Goal: Contribute content: Add original content to the website for others to see

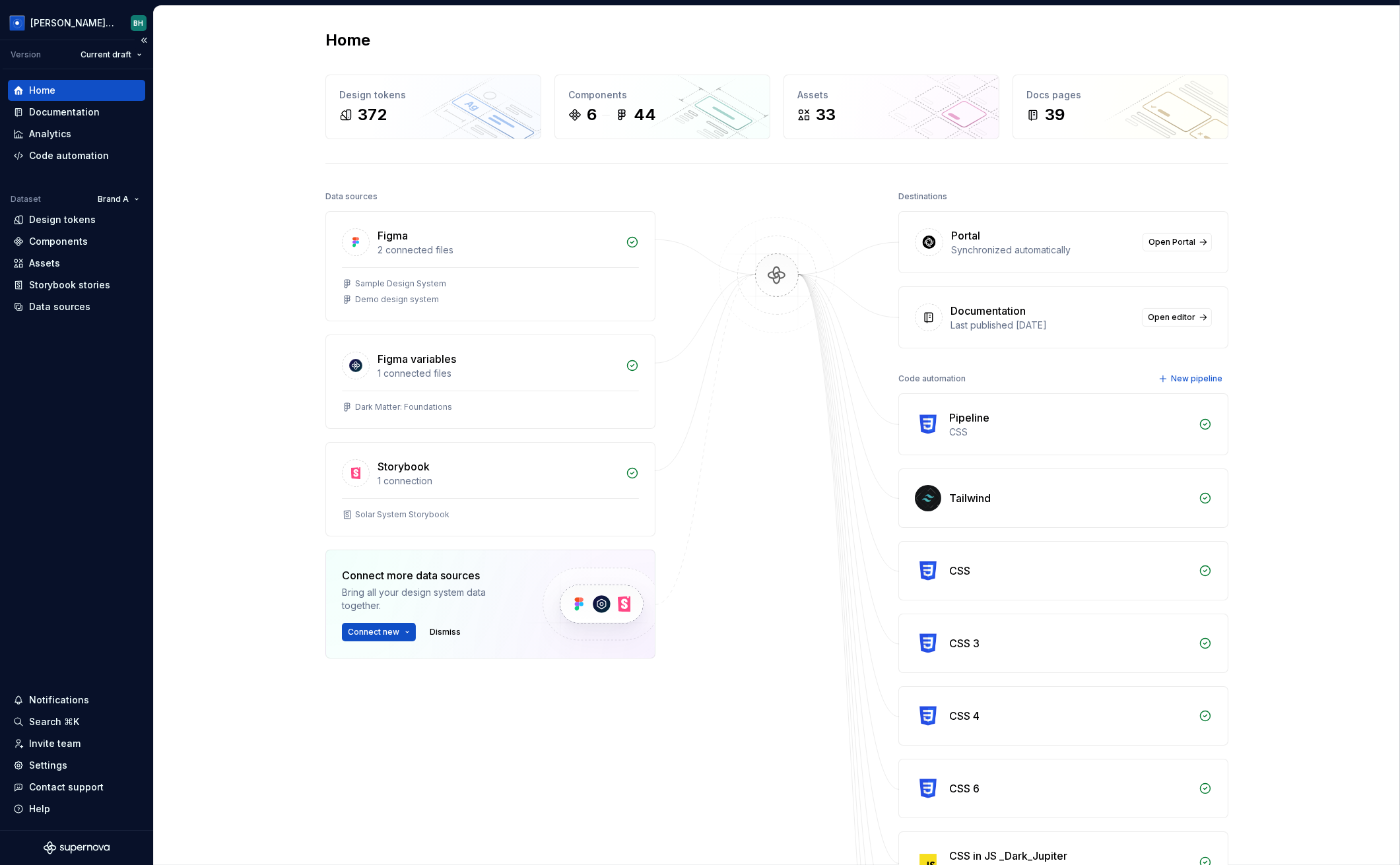
drag, startPoint x: 98, startPoint y: 366, endPoint x: 88, endPoint y: 337, distance: 30.7
click at [98, 366] on div "Home Documentation Analytics Code automation Dataset Brand A Design tokens Comp…" at bounding box center [76, 449] width 153 height 760
click at [79, 307] on div "Data sources" at bounding box center [60, 306] width 61 height 13
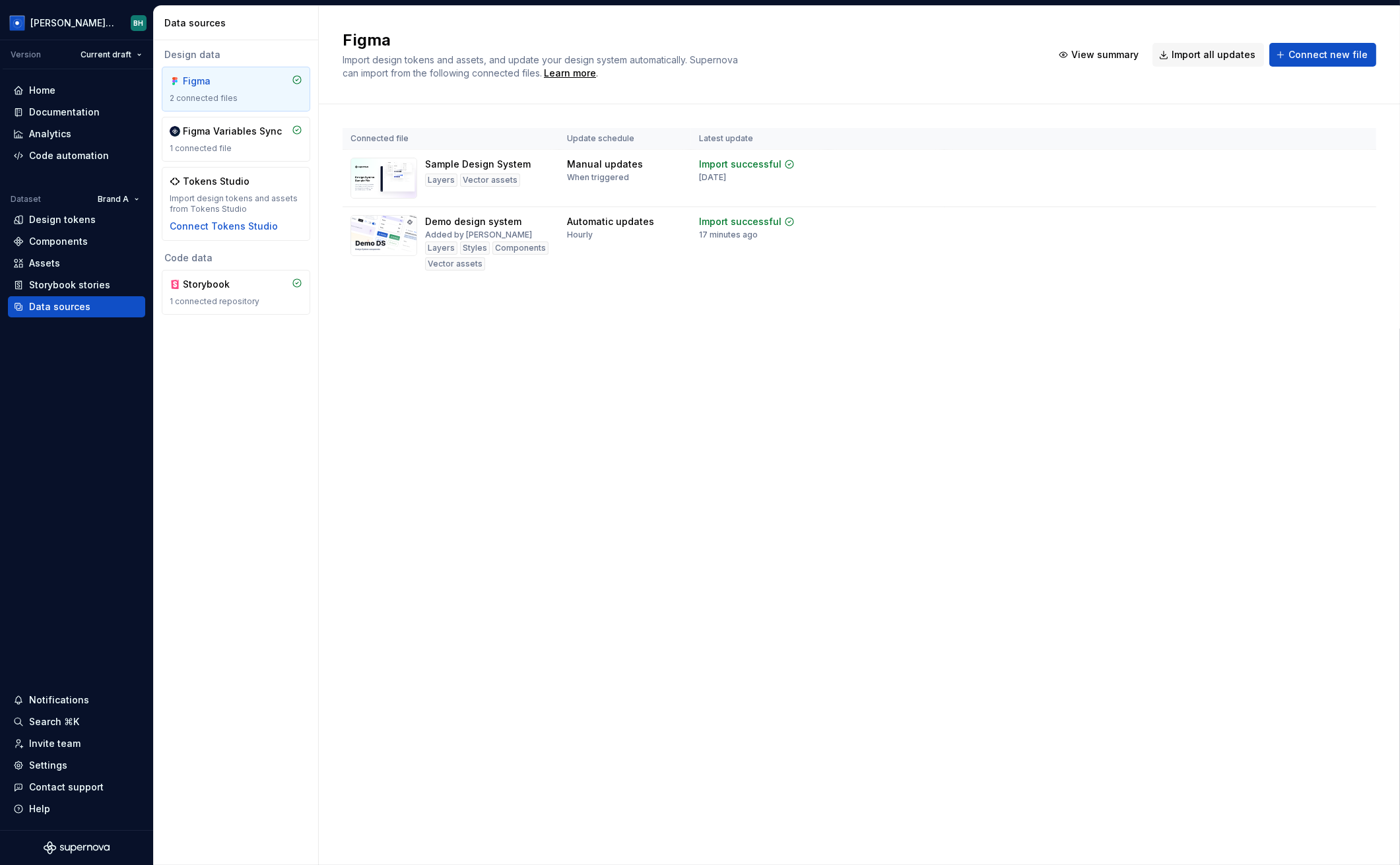
click at [761, 544] on div "Figma Import design tokens and assets, and update your design system automatica…" at bounding box center [859, 435] width 1081 height 859
click at [499, 394] on div "Figma Import design tokens and assets, and update your design system automatica…" at bounding box center [859, 435] width 1081 height 859
click at [487, 390] on div "Figma Import design tokens and assets, and update your design system automatica…" at bounding box center [859, 435] width 1081 height 859
click at [486, 390] on div "Figma Import design tokens and assets, and update your design system automatica…" at bounding box center [859, 435] width 1081 height 859
click at [73, 87] on div "Home" at bounding box center [76, 90] width 127 height 13
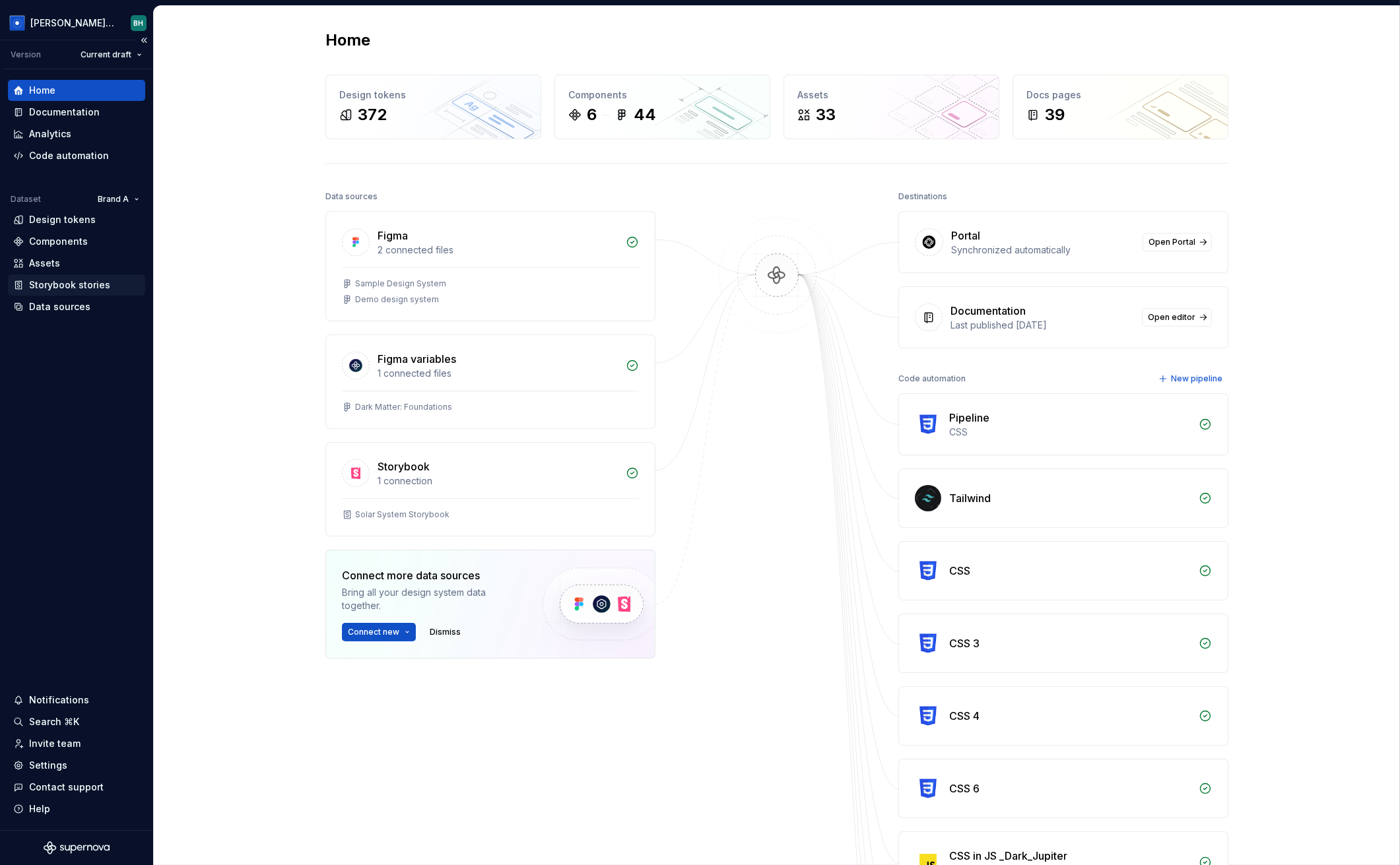
click at [53, 295] on div "Storybook stories" at bounding box center [77, 284] width 137 height 21
click at [55, 303] on div "Data sources" at bounding box center [60, 306] width 61 height 13
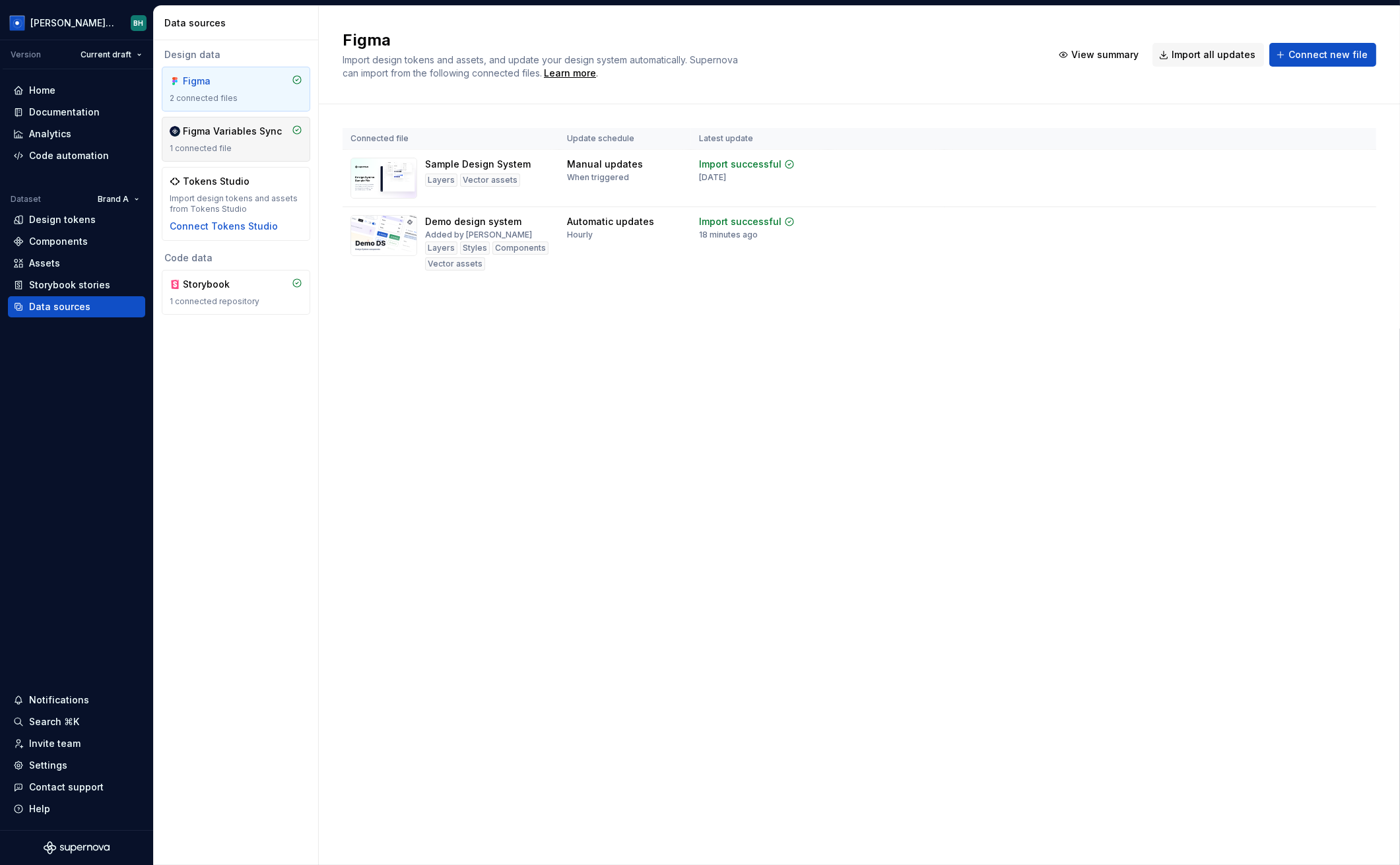
click at [255, 131] on div "Figma Variables Sync" at bounding box center [232, 131] width 99 height 13
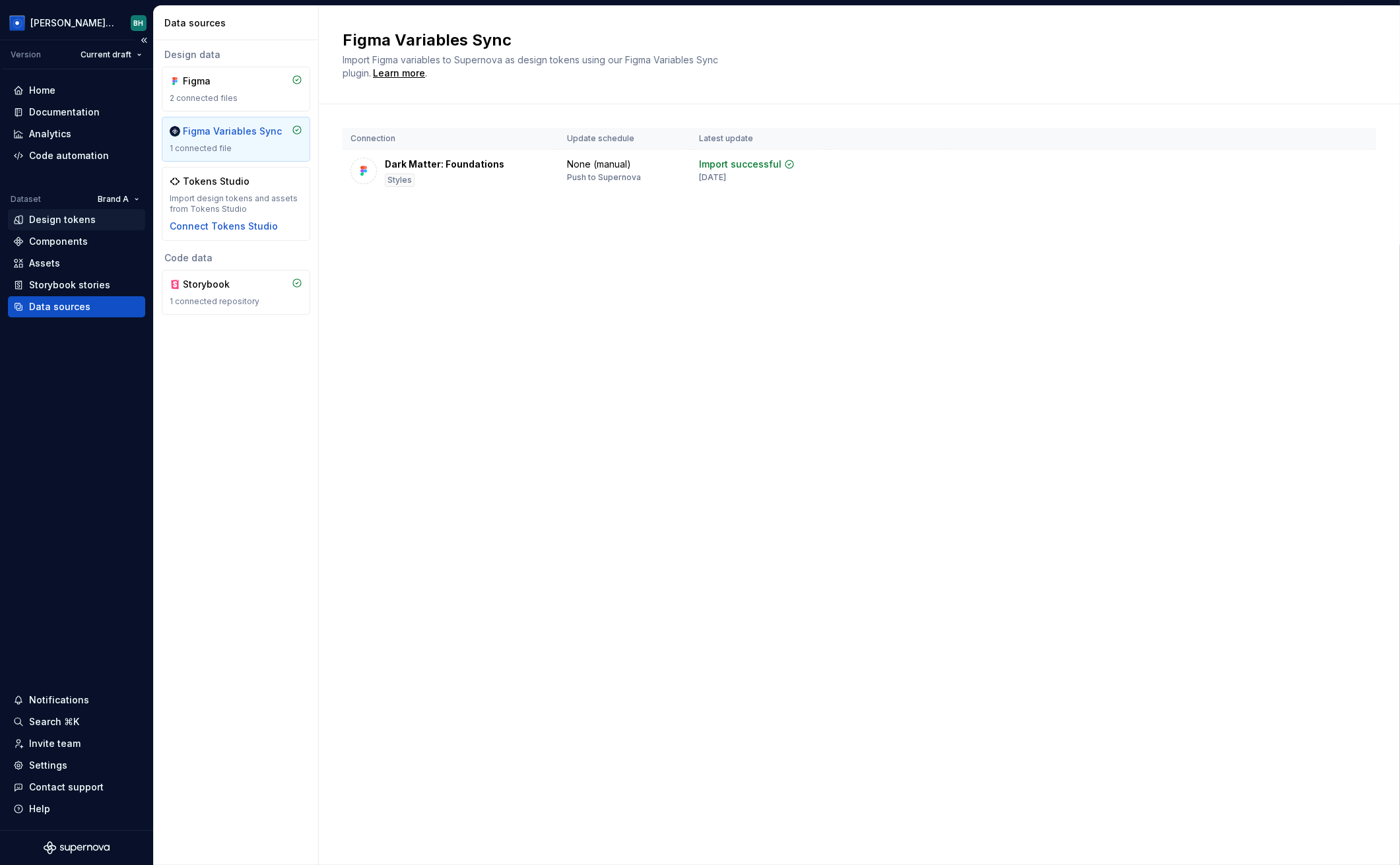
click at [82, 217] on div "Design tokens" at bounding box center [62, 219] width 67 height 13
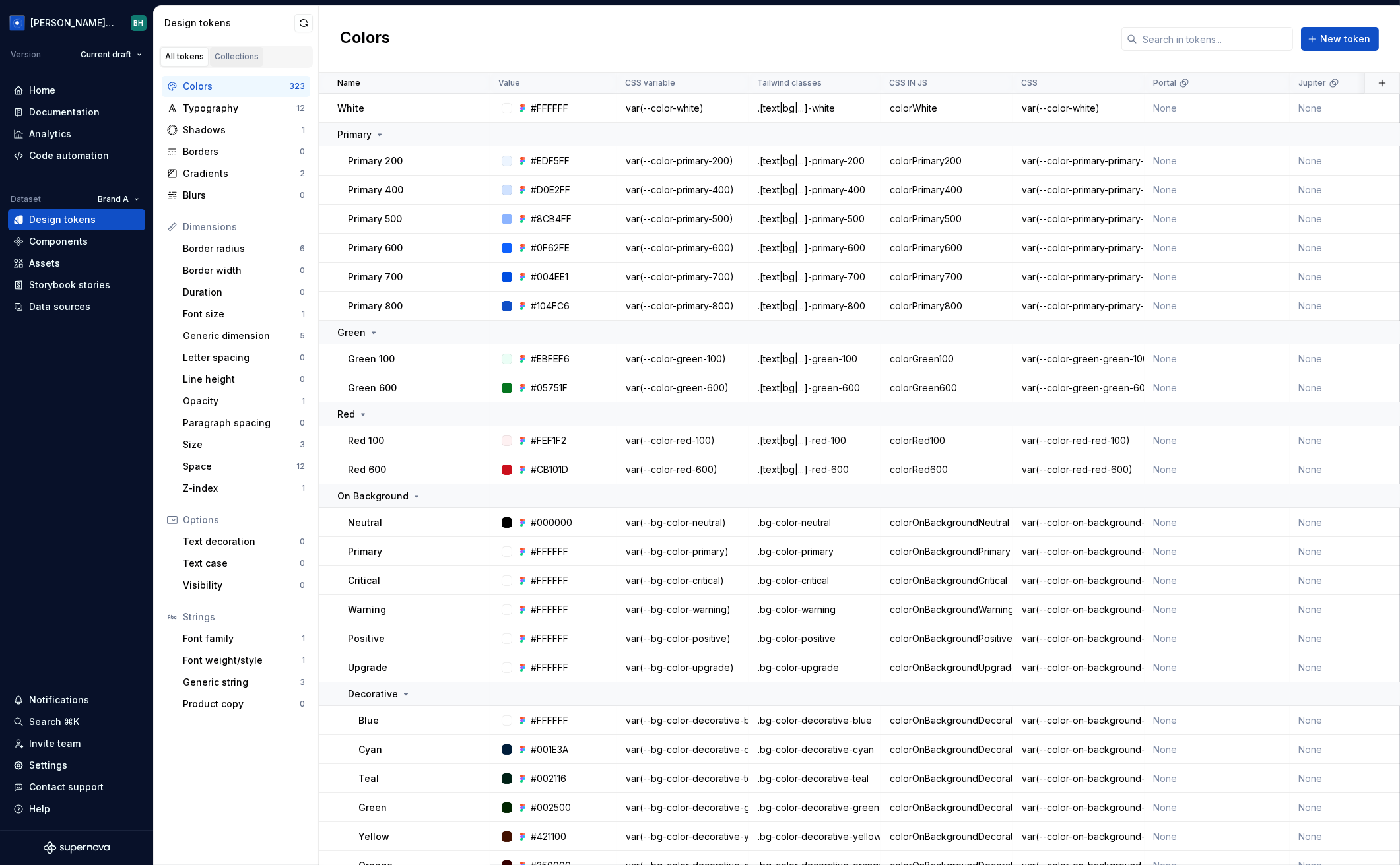
click at [244, 56] on div "Collections" at bounding box center [236, 57] width 44 height 11
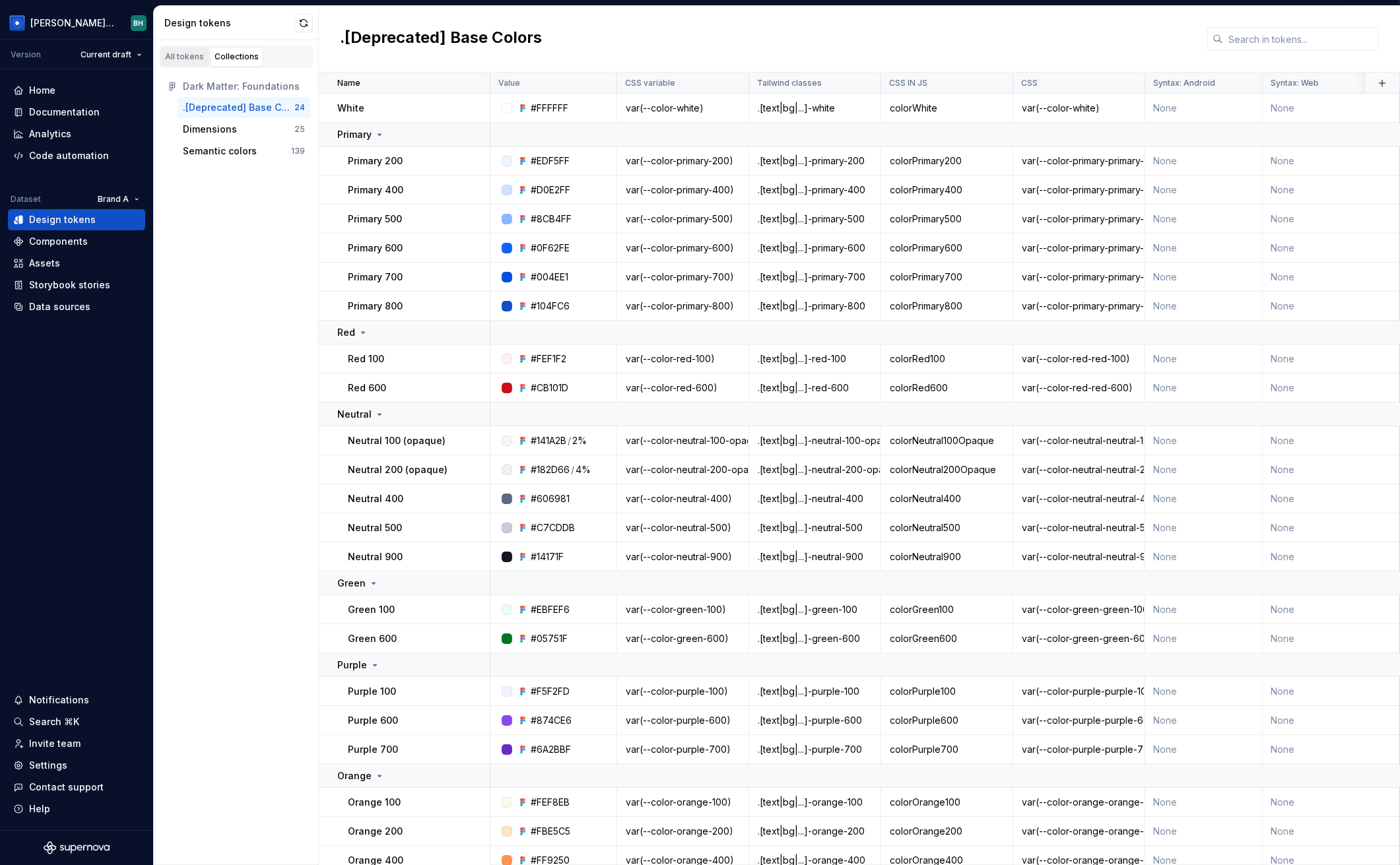
click at [176, 50] on link "All tokens" at bounding box center [184, 56] width 48 height 20
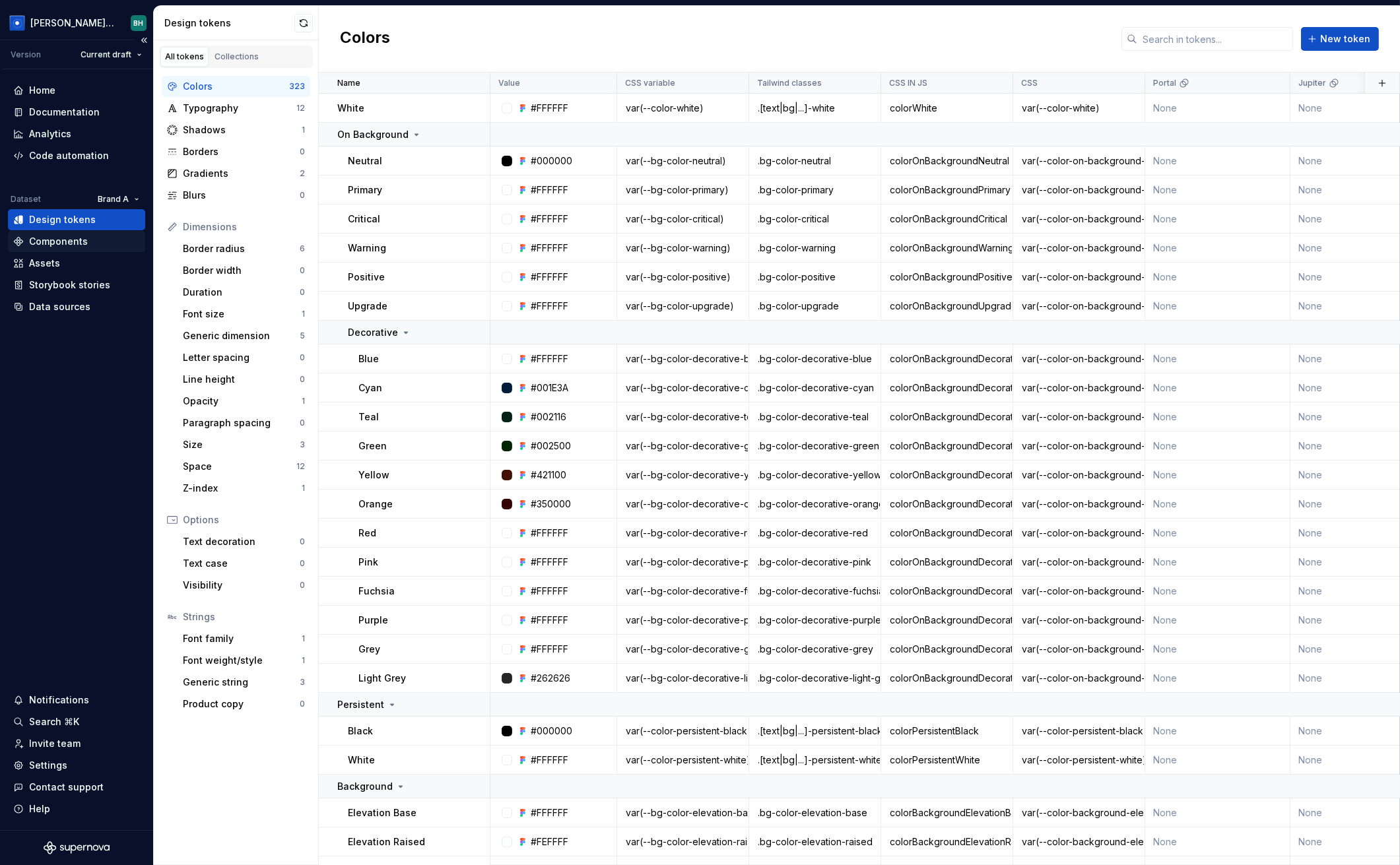
click at [95, 242] on div "Components" at bounding box center [76, 241] width 127 height 13
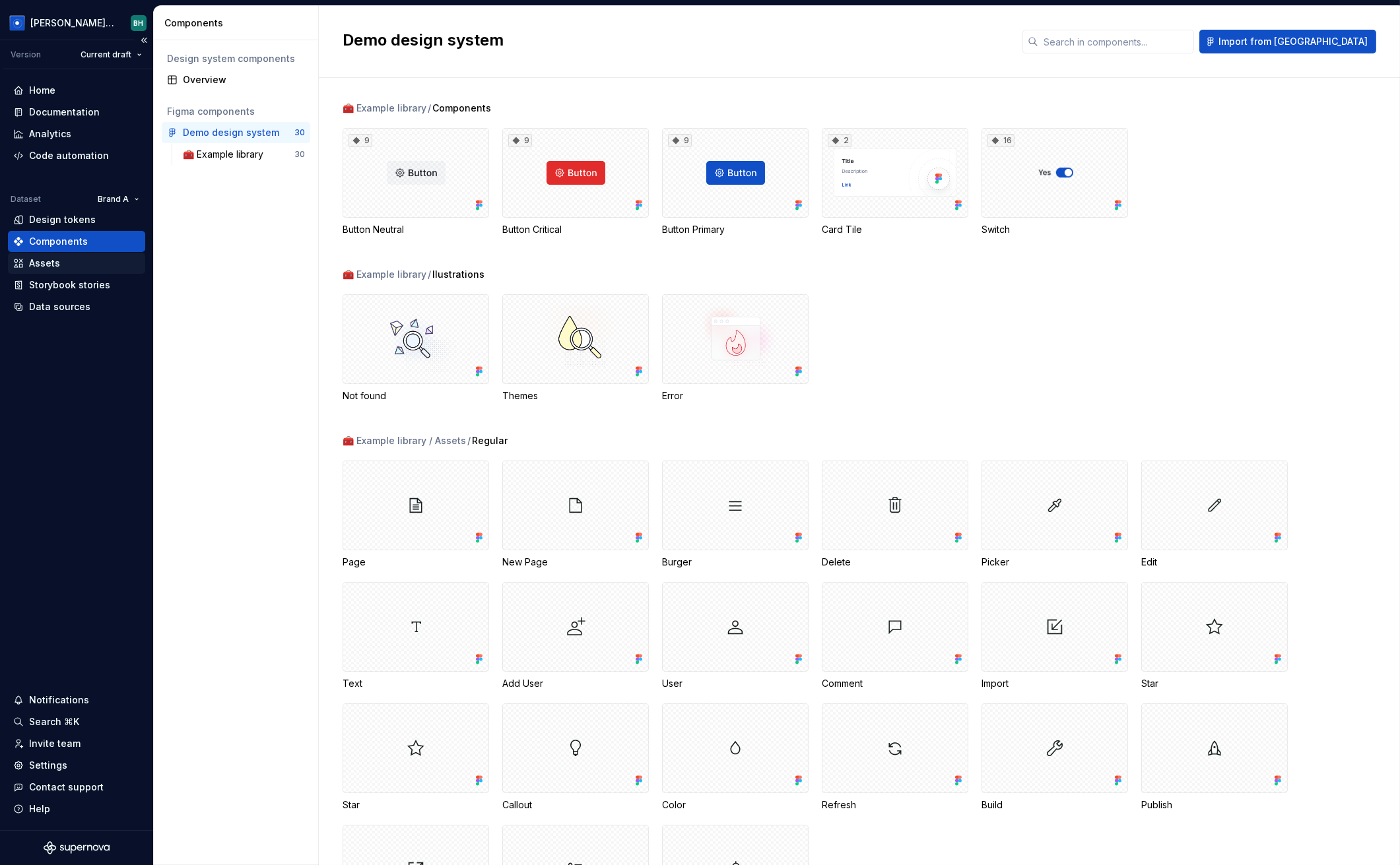
click at [73, 262] on div "Assets" at bounding box center [76, 263] width 127 height 13
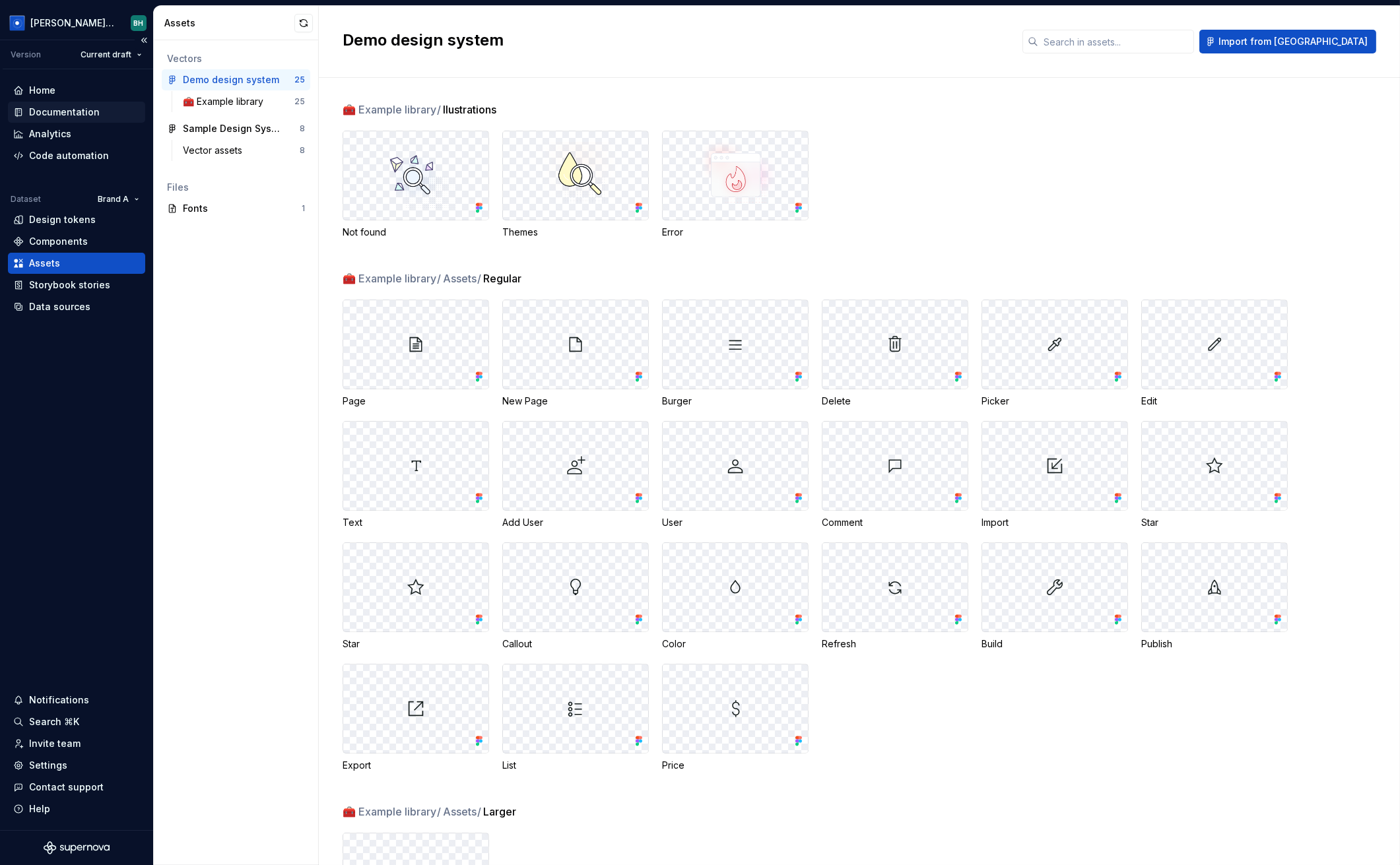
click at [92, 109] on div "Documentation" at bounding box center [65, 111] width 71 height 13
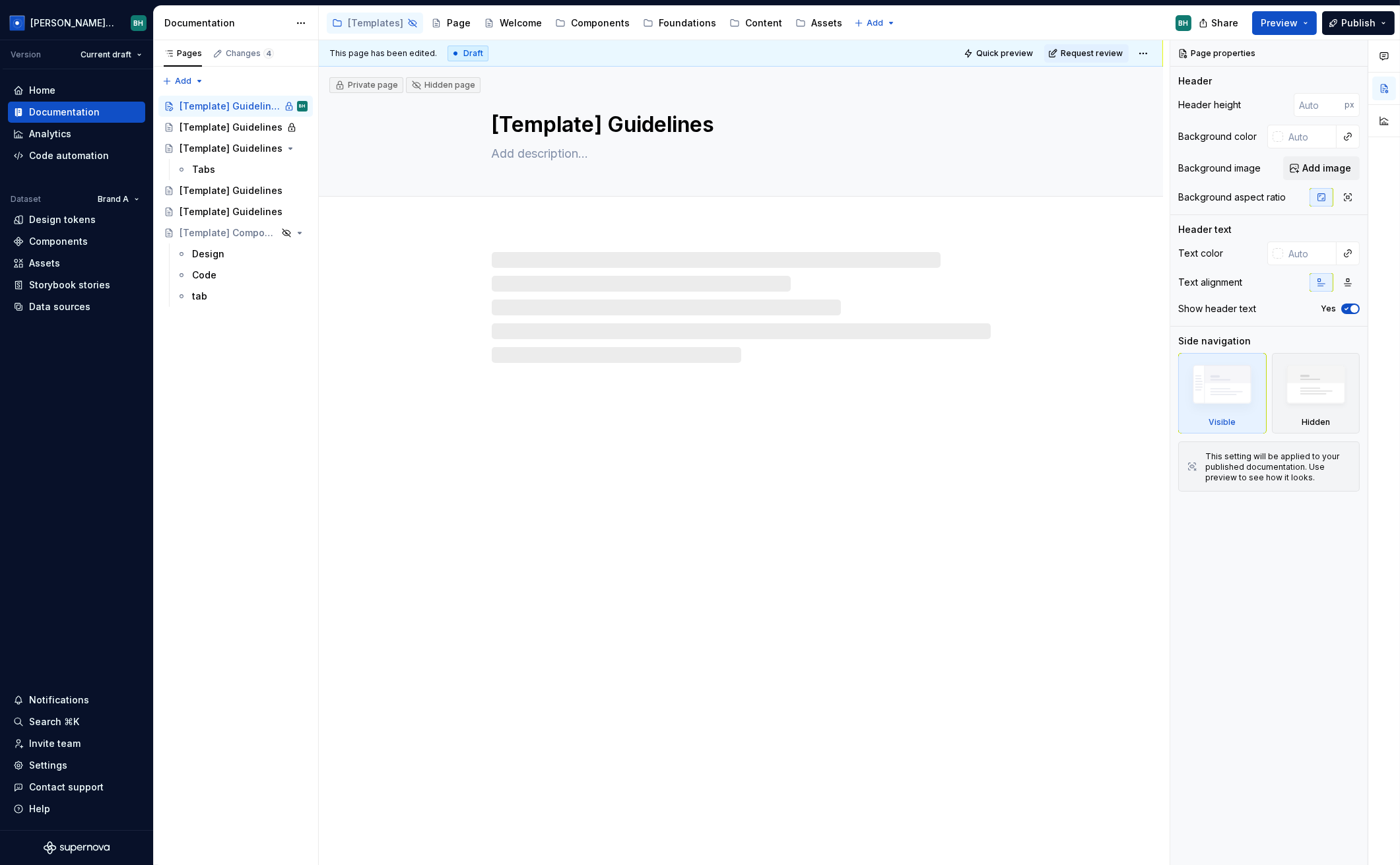
type textarea "*"
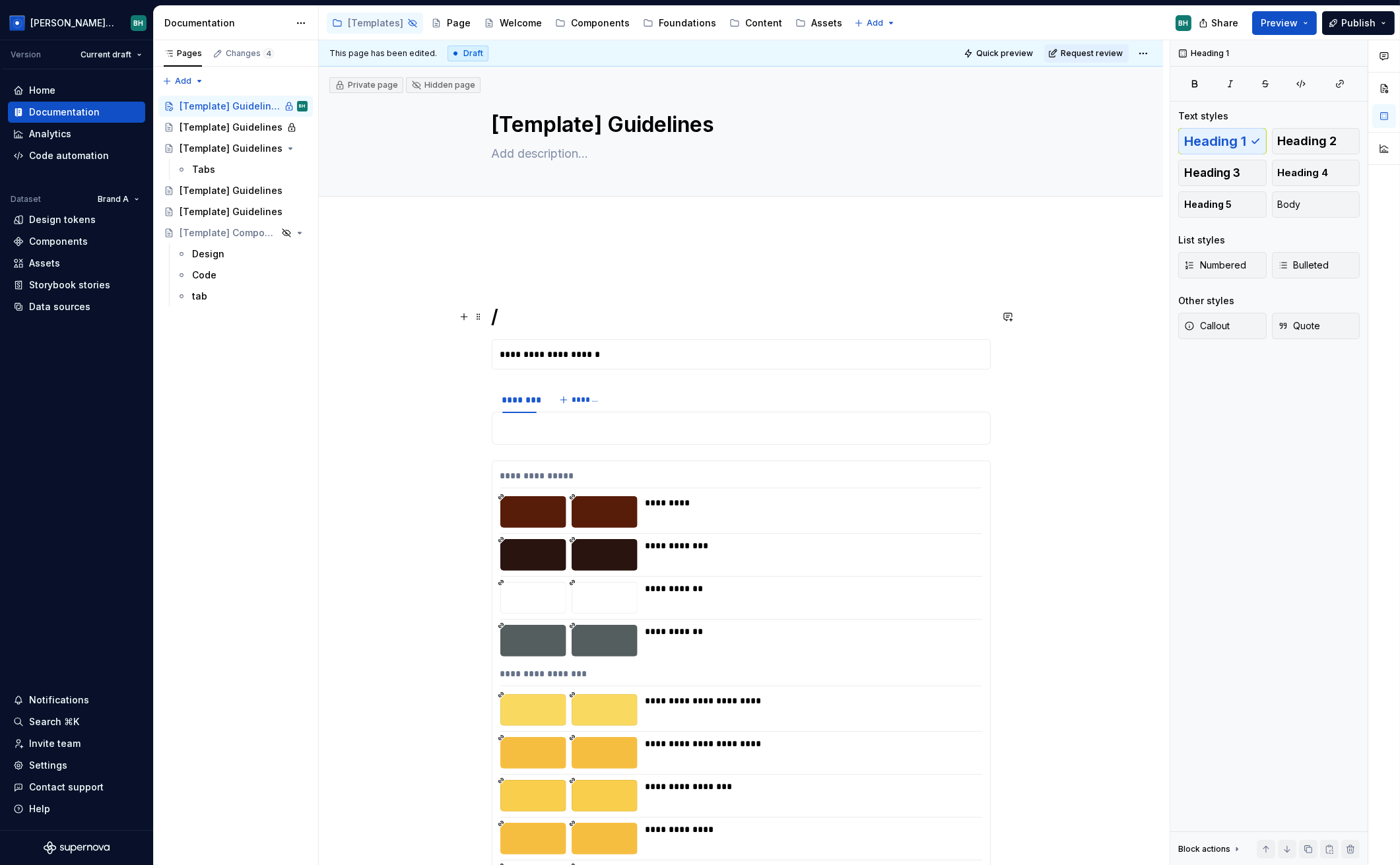
click at [543, 311] on h1 "/" at bounding box center [741, 316] width 499 height 24
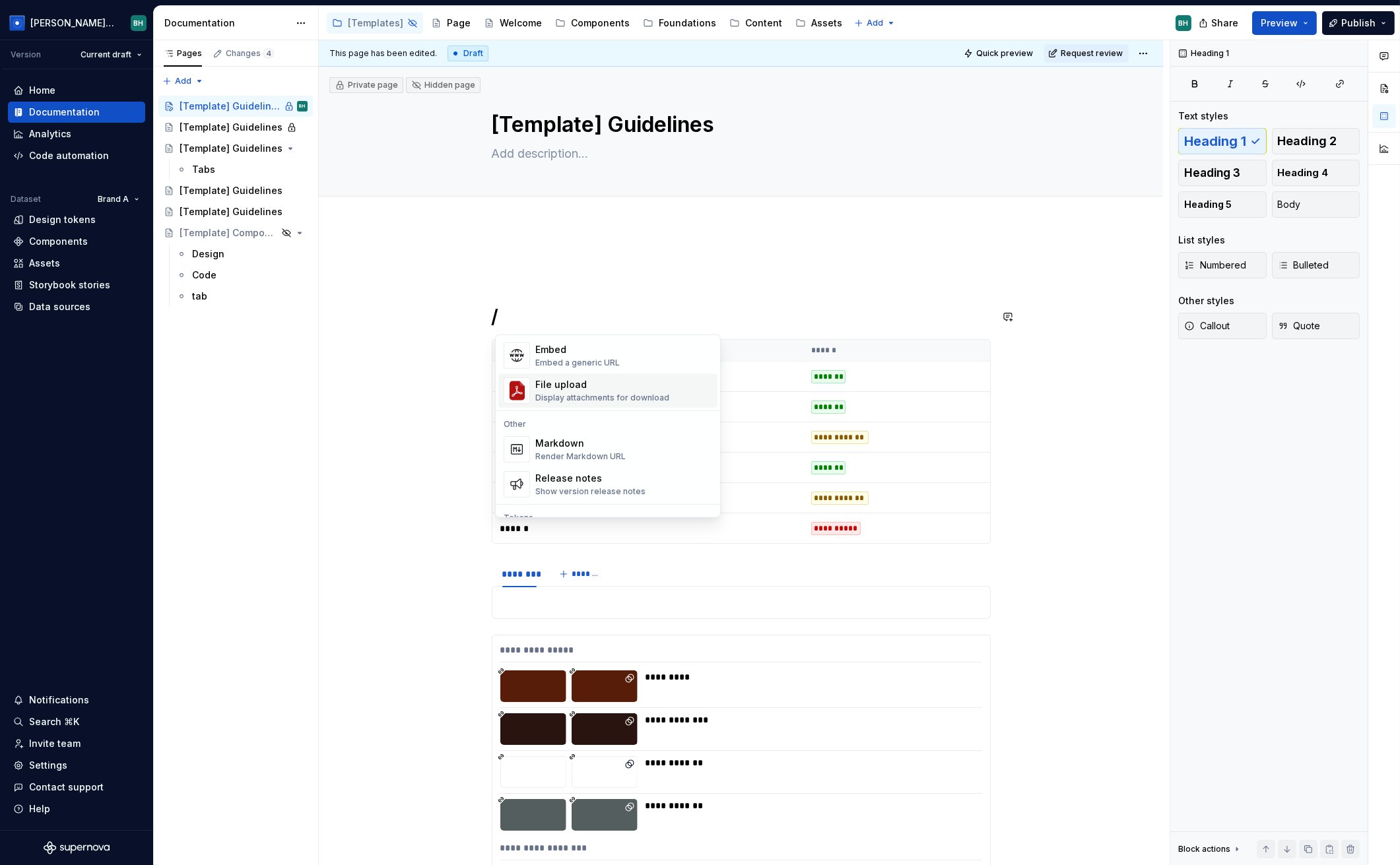
scroll to position [806, 0]
click at [526, 307] on h1 "/" at bounding box center [741, 316] width 499 height 24
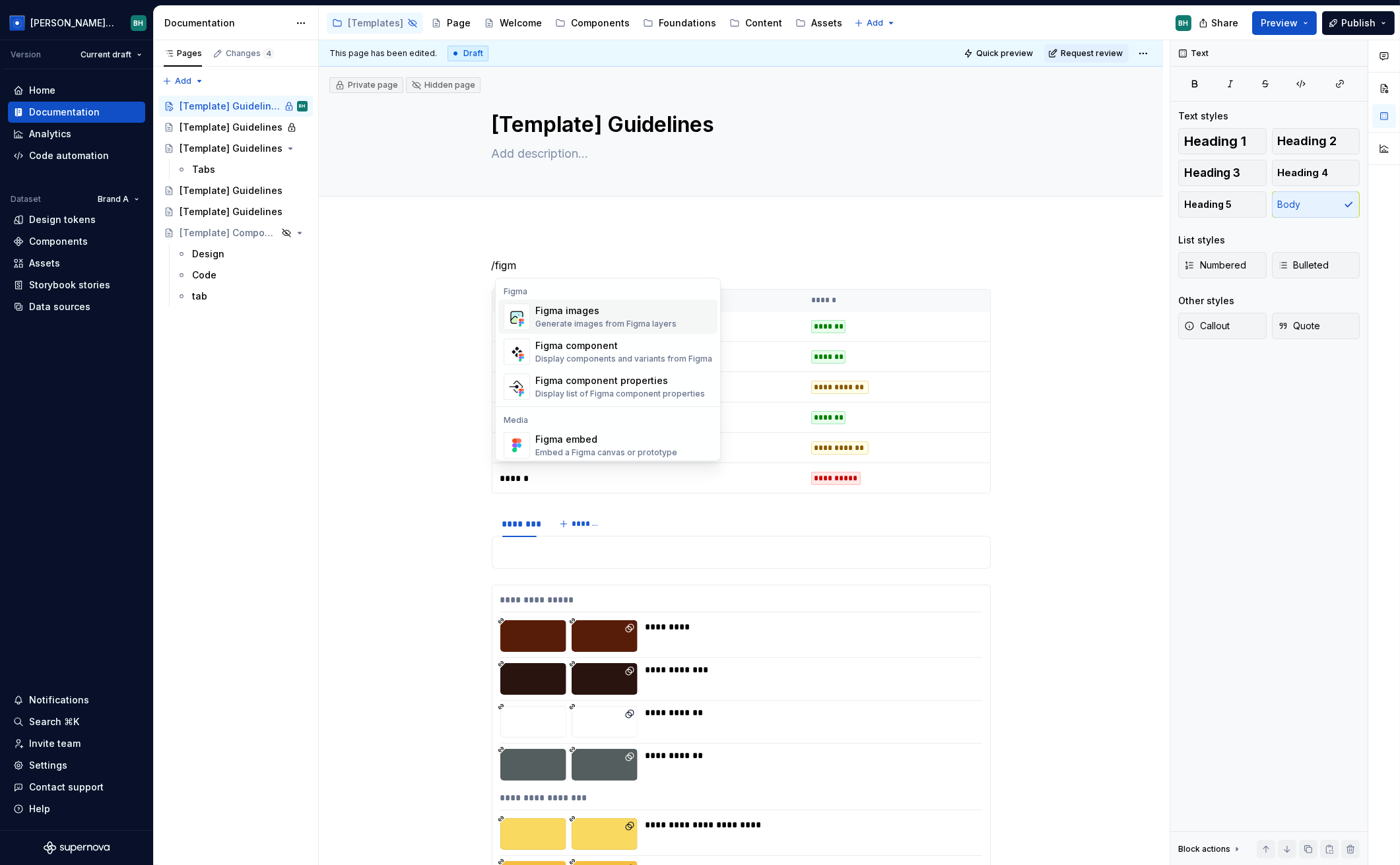
click at [631, 316] on div "Figma images" at bounding box center [606, 310] width 141 height 13
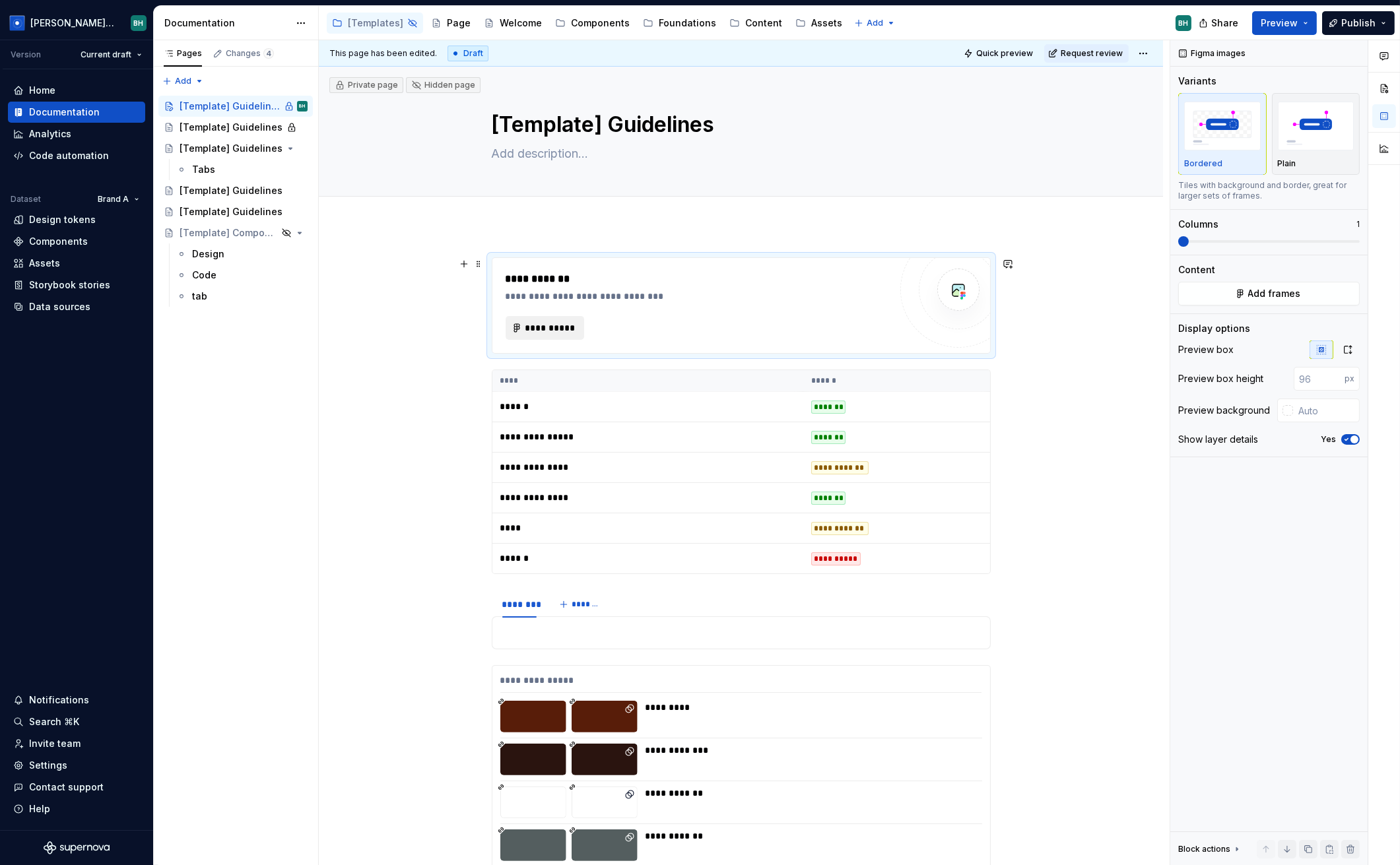
click at [528, 321] on span "**********" at bounding box center [550, 327] width 52 height 13
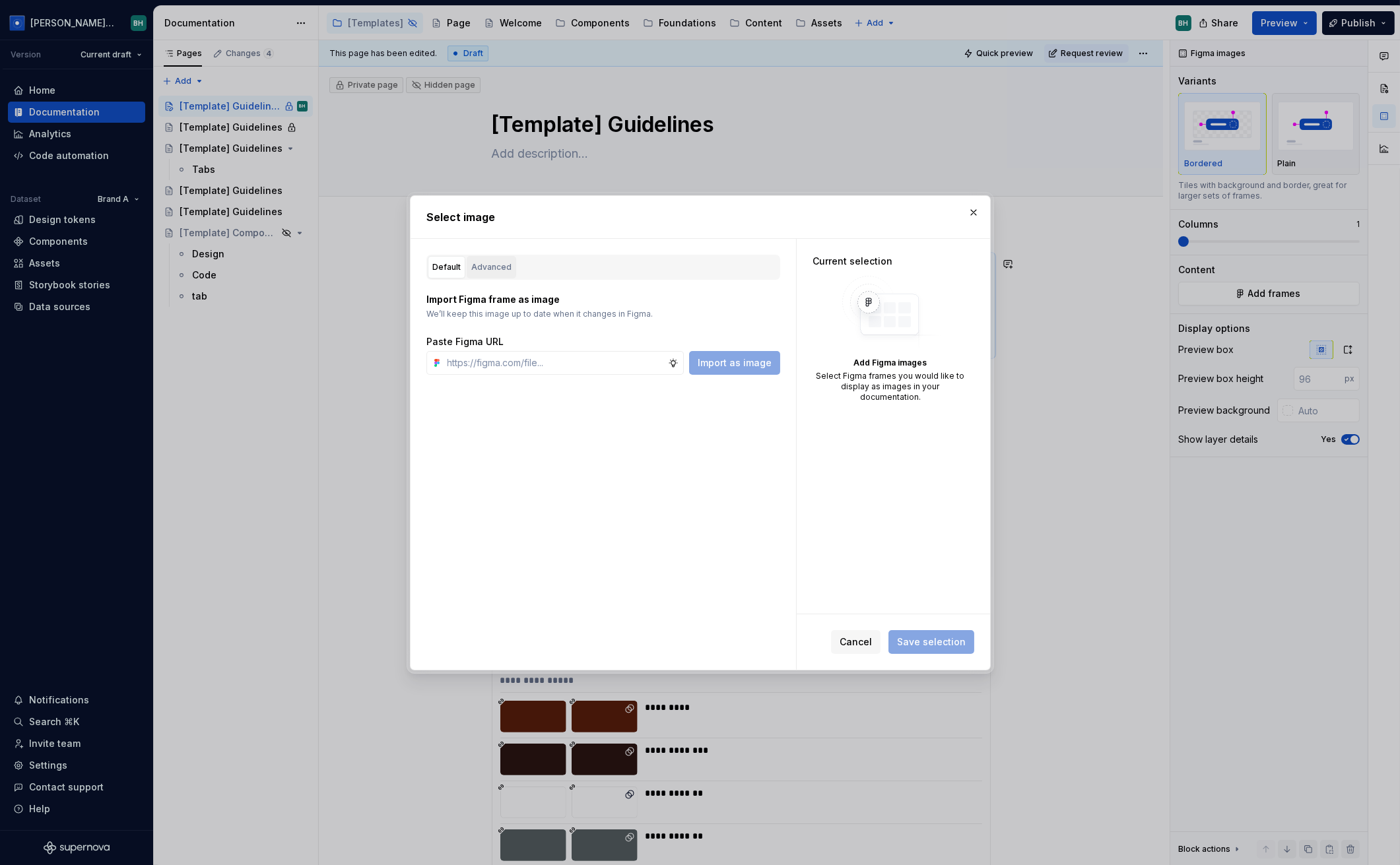
click at [497, 264] on div "Advanced" at bounding box center [491, 267] width 40 height 13
click at [491, 380] on button "button" at bounding box center [497, 380] width 13 height 13
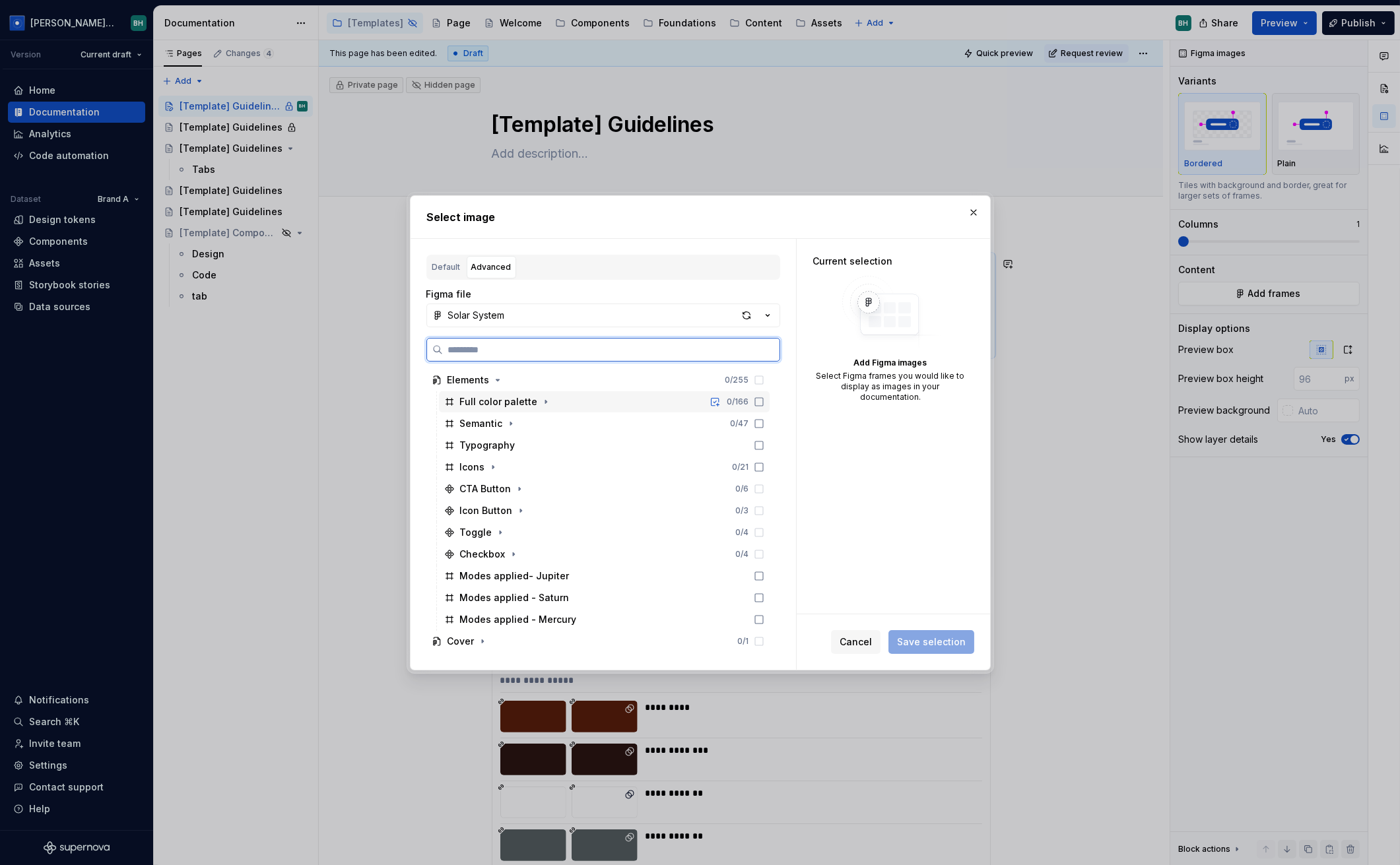
click at [526, 403] on div "Full color palette" at bounding box center [499, 401] width 78 height 13
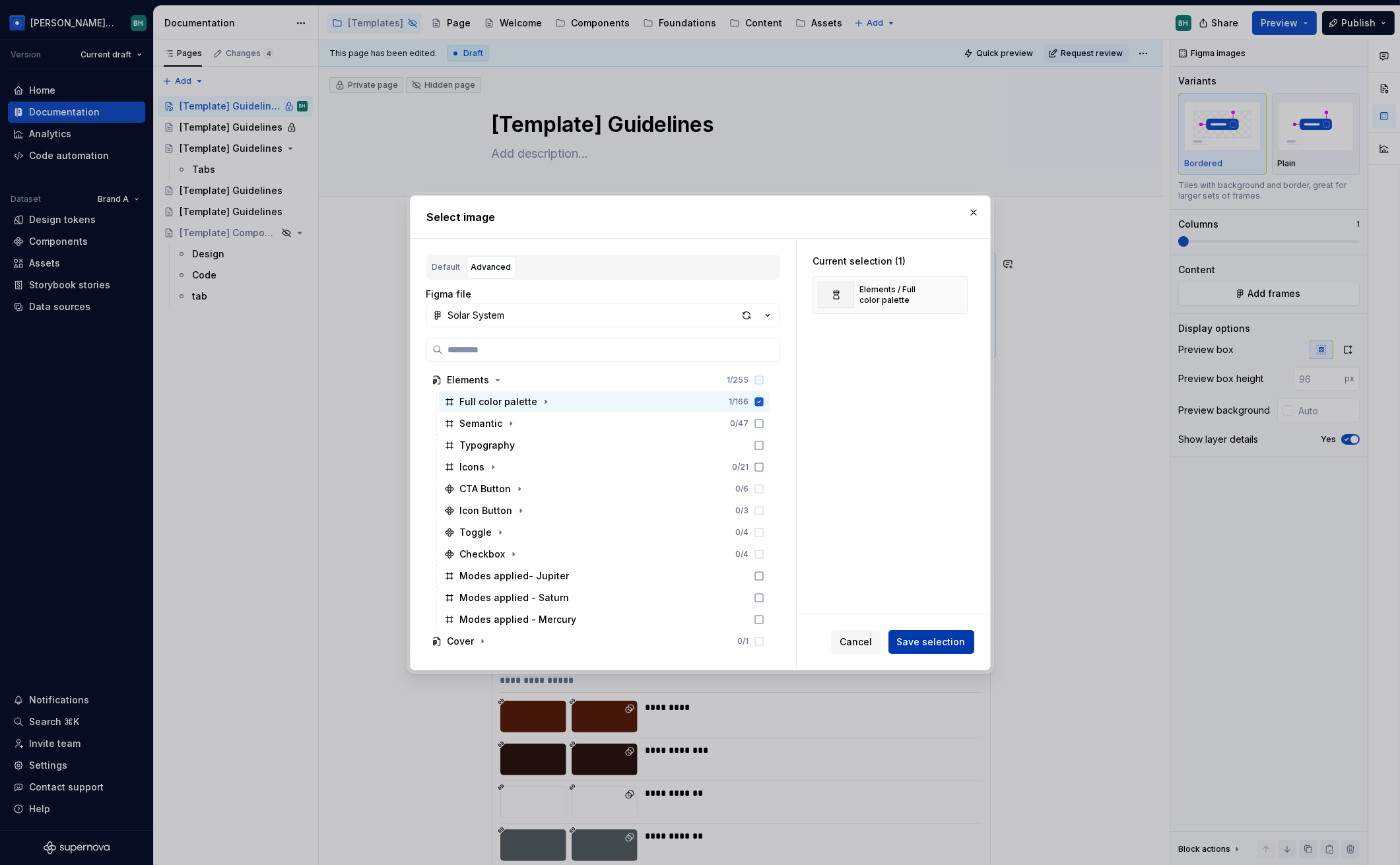
click at [960, 641] on span "Save selection" at bounding box center [931, 642] width 69 height 13
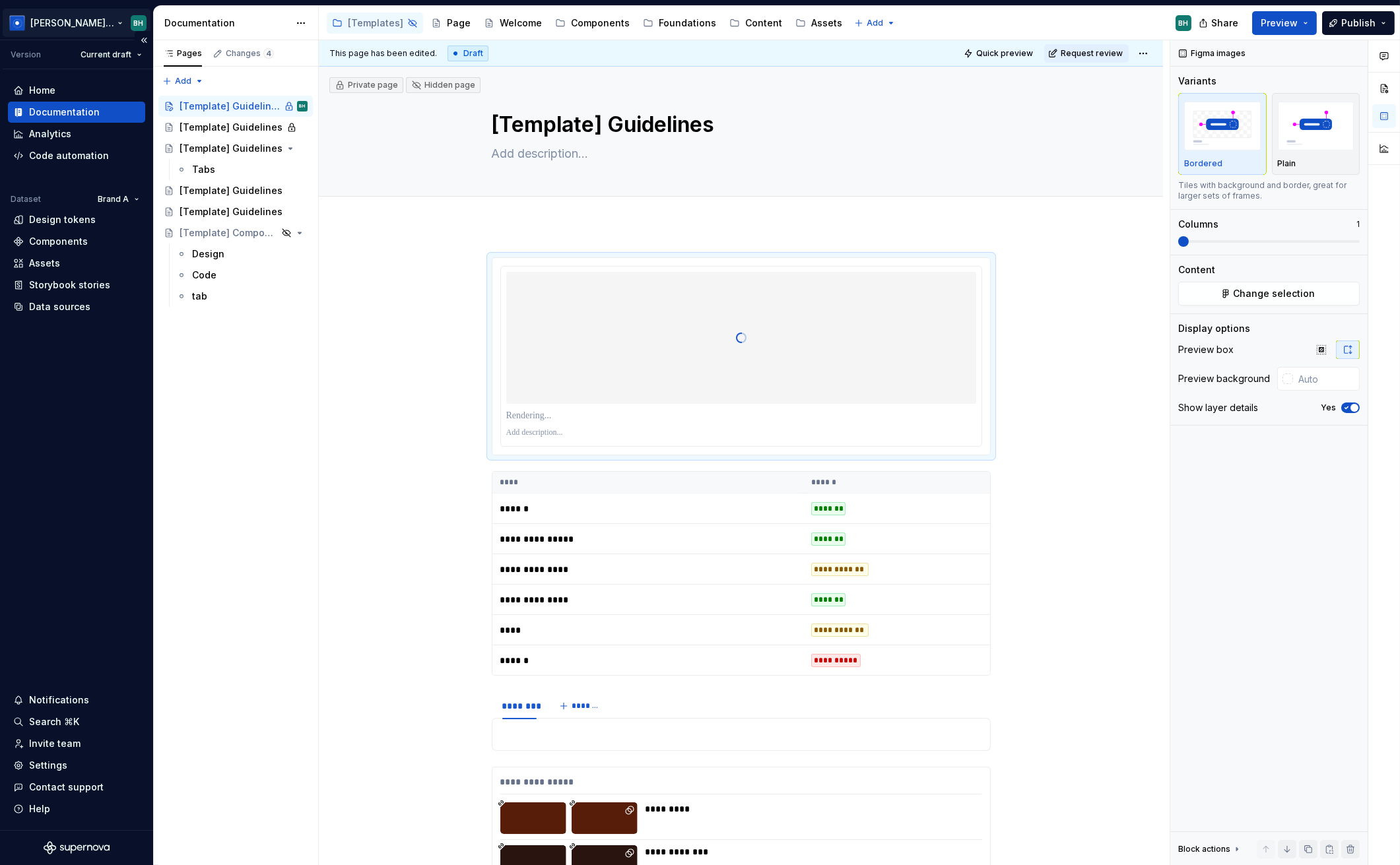
click at [102, 23] on html "Beatriz Design System BH Version Current draft Home Documentation Analytics Cod…" at bounding box center [700, 432] width 1400 height 865
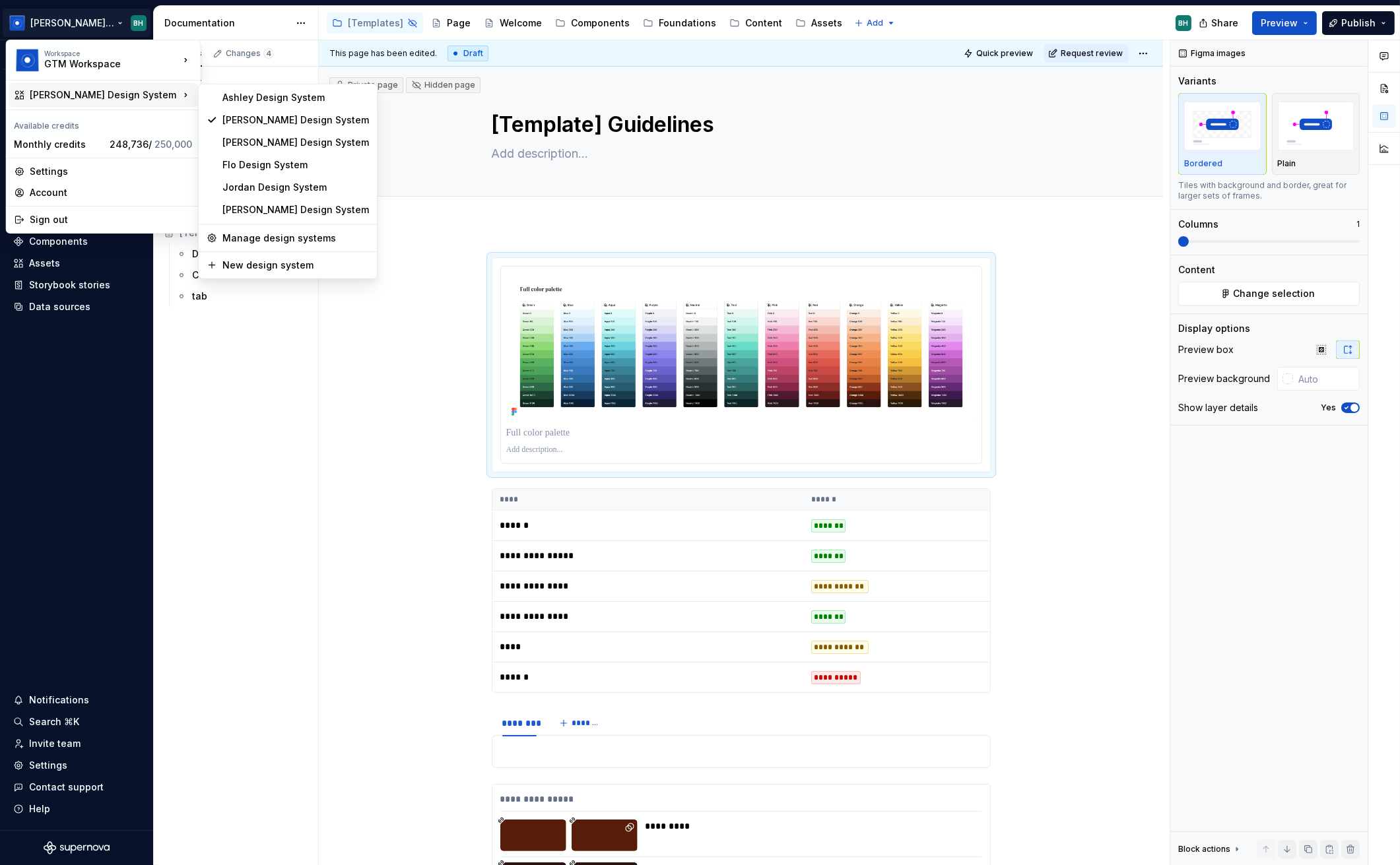
drag, startPoint x: 412, startPoint y: 255, endPoint x: 375, endPoint y: 244, distance: 38.6
click at [413, 255] on html "Beatriz Design System BH Version Current draft Home Documentation Analytics Cod…" at bounding box center [700, 432] width 1400 height 865
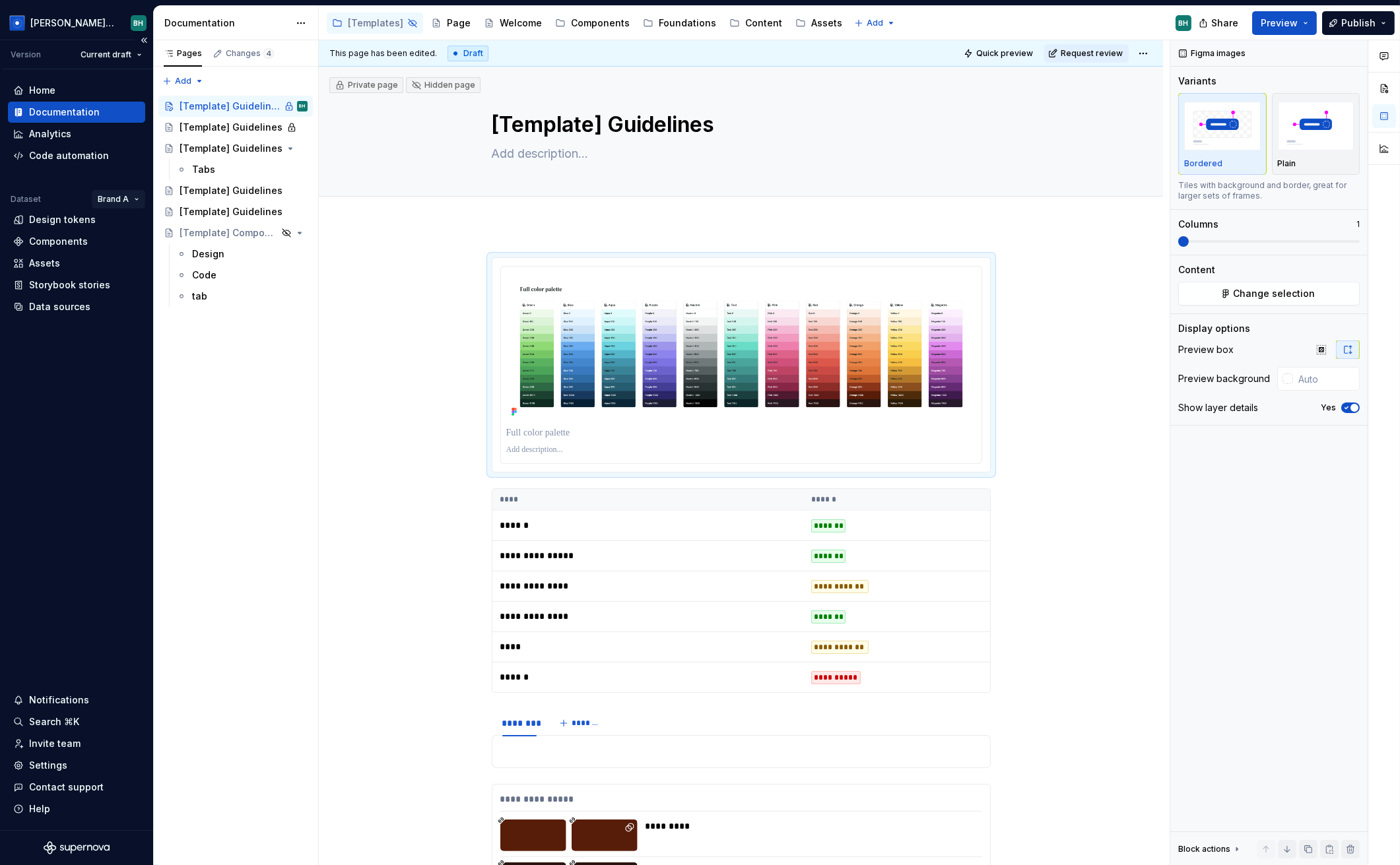
click at [120, 198] on html "Beatriz Design System BH Version Current draft Home Documentation Analytics Cod…" at bounding box center [700, 432] width 1400 height 865
click at [122, 367] on html "Beatriz Design System BH Version Current draft Home Documentation Analytics Cod…" at bounding box center [700, 432] width 1400 height 865
type textarea "*"
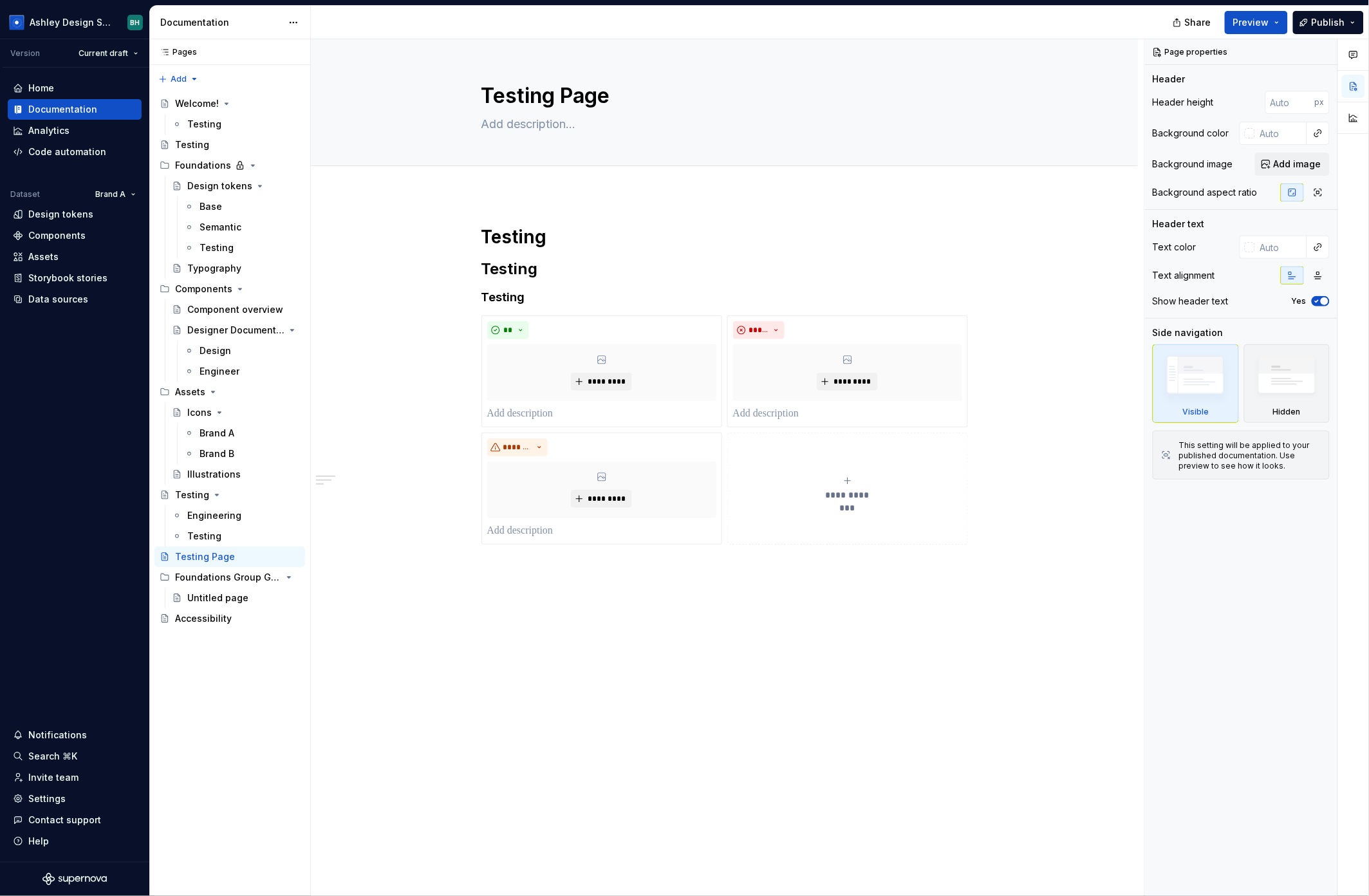
type textarea "*"
